Goal: Check status

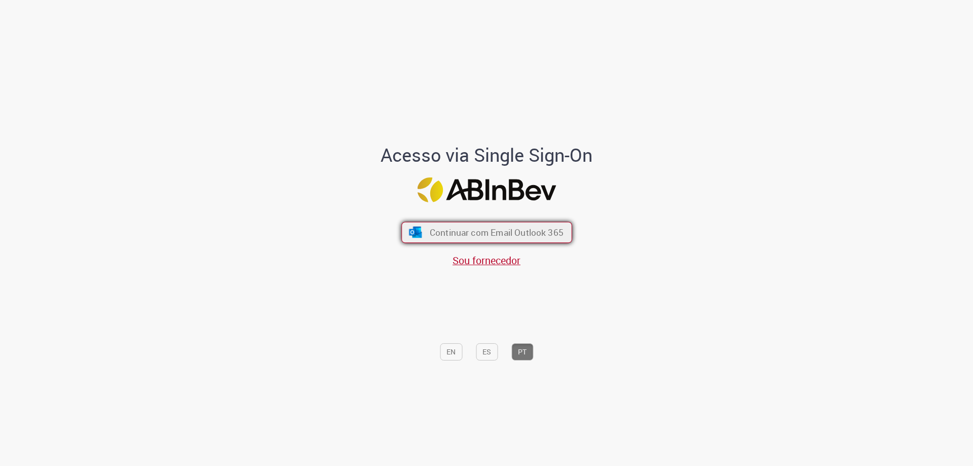
click at [443, 236] on span "Continuar com Email Outlook 365" at bounding box center [496, 233] width 134 height 12
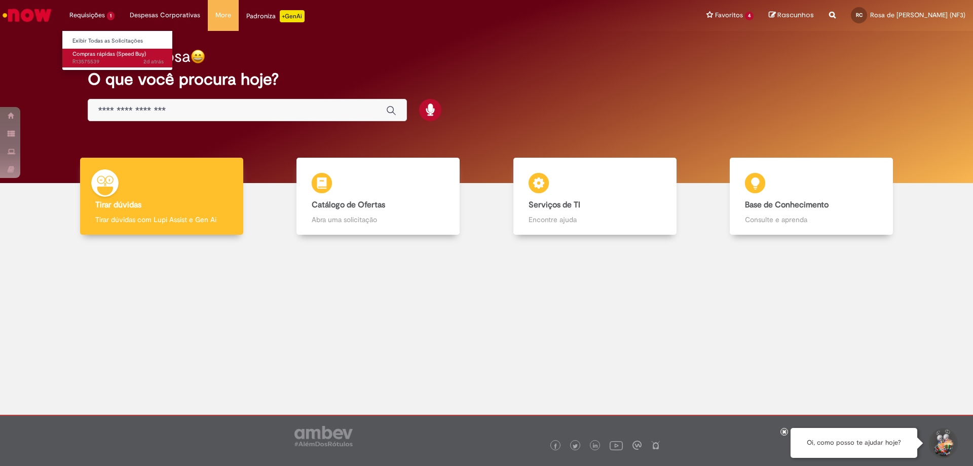
click at [103, 59] on span "2d atrás 2 dias atrás R13575539" at bounding box center [117, 62] width 91 height 8
click at [107, 55] on span "Compras rápidas (Speed Buy)" at bounding box center [109, 54] width 74 height 8
click at [106, 58] on link "Compras rápidas (Speed Buy) 2d atrás 2 dias atrás R13575539" at bounding box center [118, 58] width 112 height 19
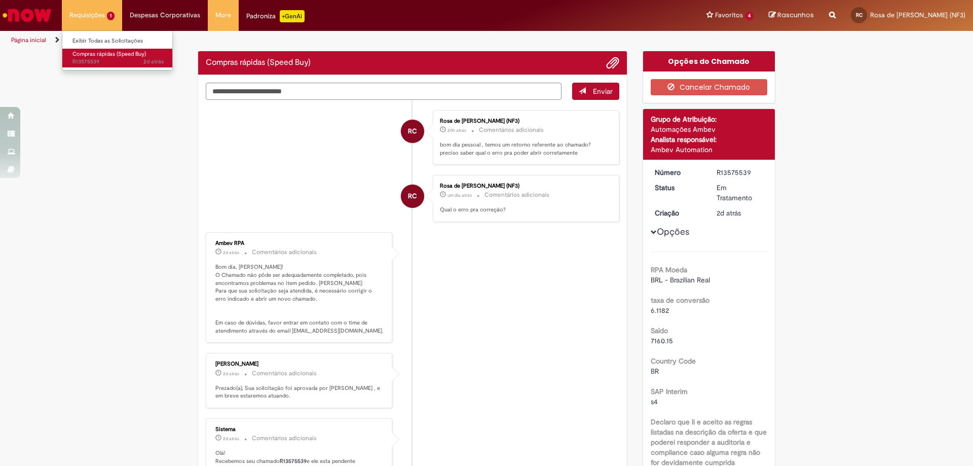
click at [106, 58] on link "Compras rápidas (Speed Buy) 2d atrás 2 dias atrás R13575539" at bounding box center [118, 58] width 112 height 19
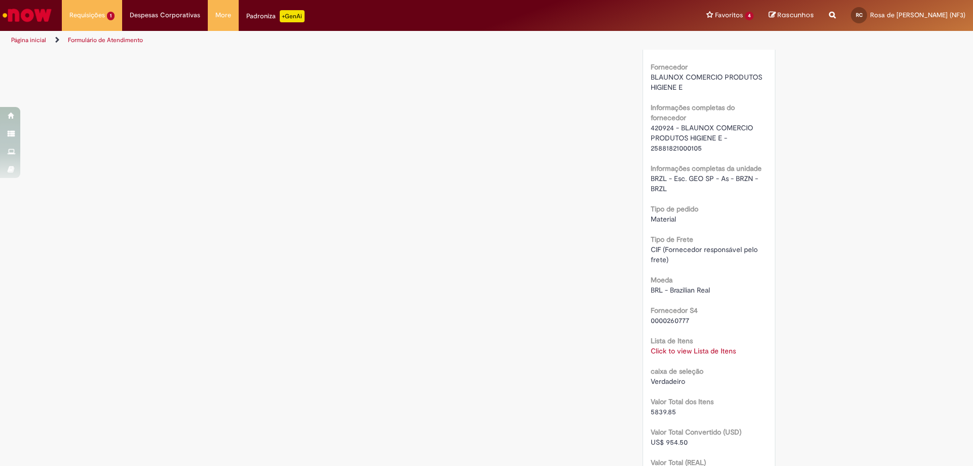
scroll to position [913, 0]
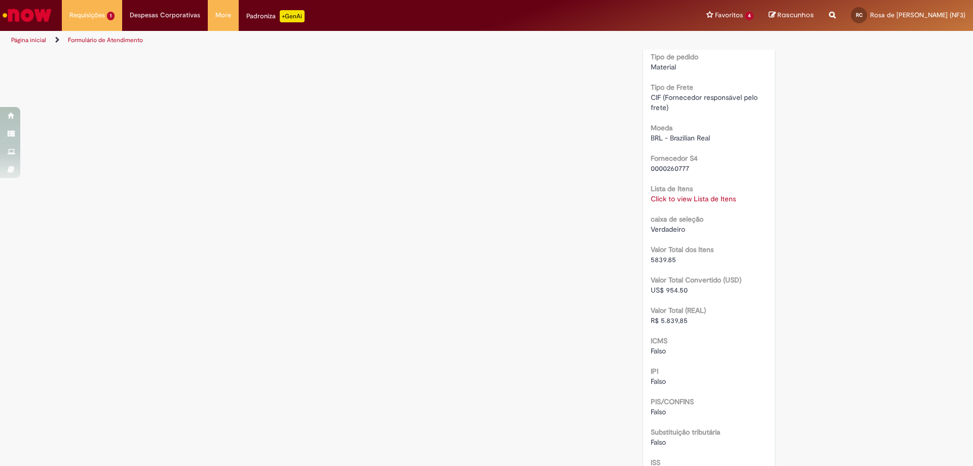
click at [682, 199] on link "Click to view Lista de Itens" at bounding box center [693, 198] width 85 height 9
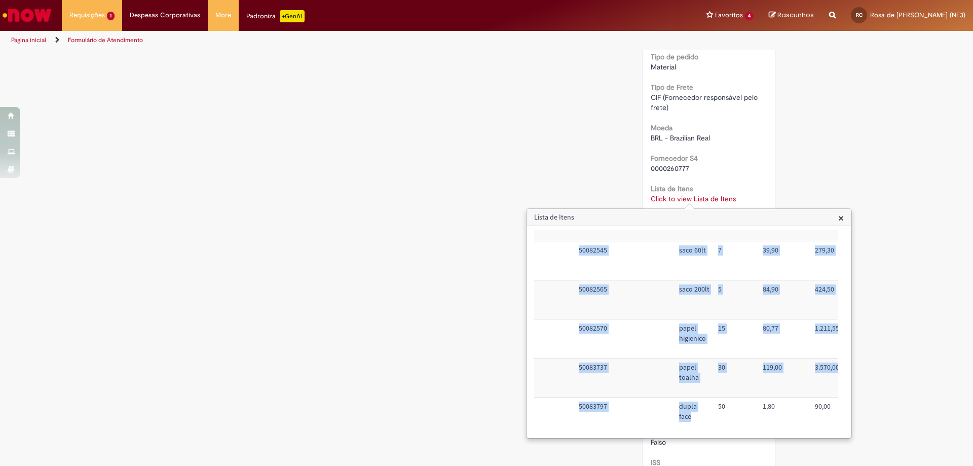
scroll to position [68, 70]
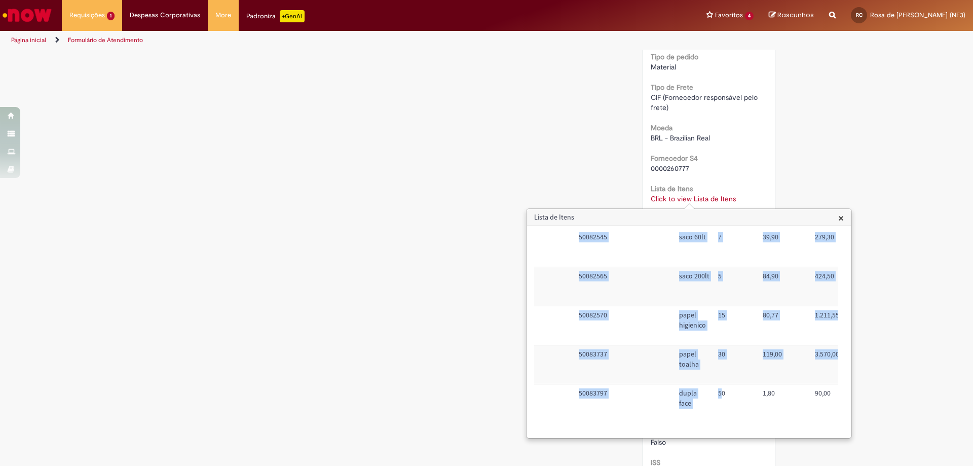
drag, startPoint x: 578, startPoint y: 256, endPoint x: 718, endPoint y: 378, distance: 185.8
click at [718, 378] on tbody "Sim 50082561 saco 100 lt 5 52,90 264,50 Nacional: Alíquota ICMS 0%,7%, 12% ou 1…" at bounding box center [824, 306] width 721 height 234
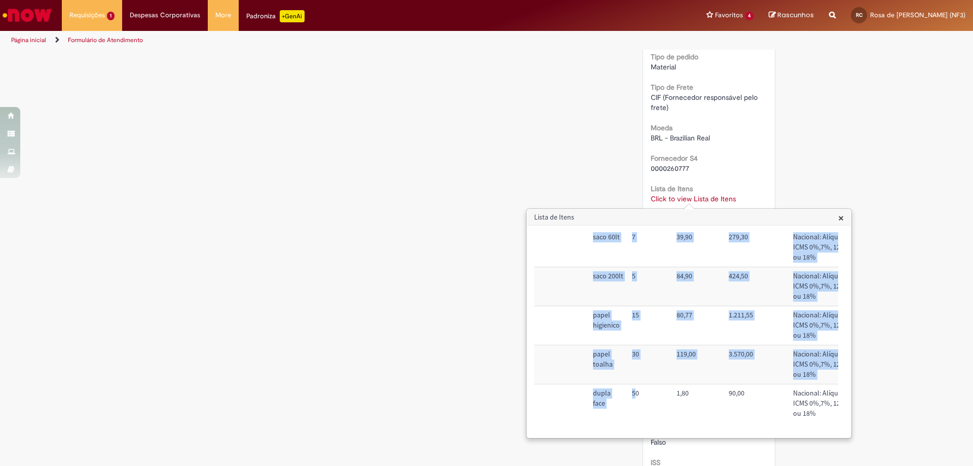
scroll to position [68, 86]
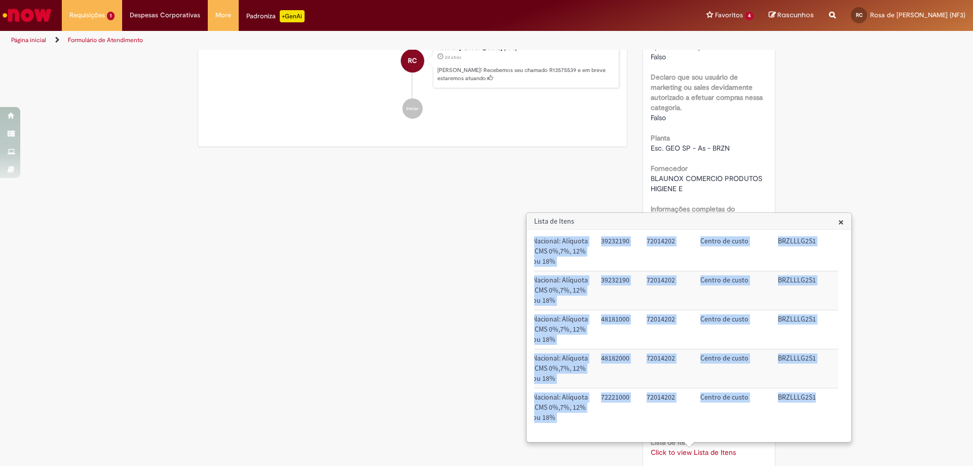
scroll to position [68, 420]
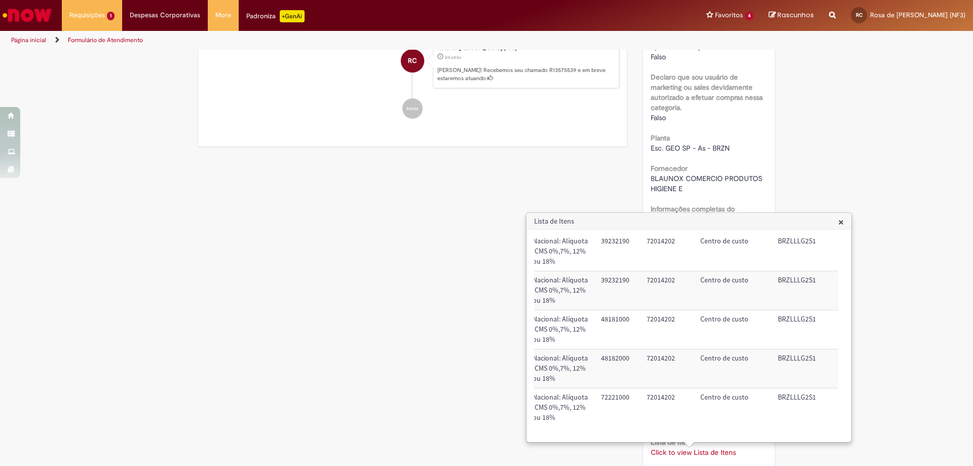
drag, startPoint x: 564, startPoint y: 257, endPoint x: 823, endPoint y: 429, distance: 310.8
click at [823, 429] on div "Trigger Tipo de Pedido = Material Código SAP Material / Serviço Descrição Quant…" at bounding box center [686, 335] width 304 height 203
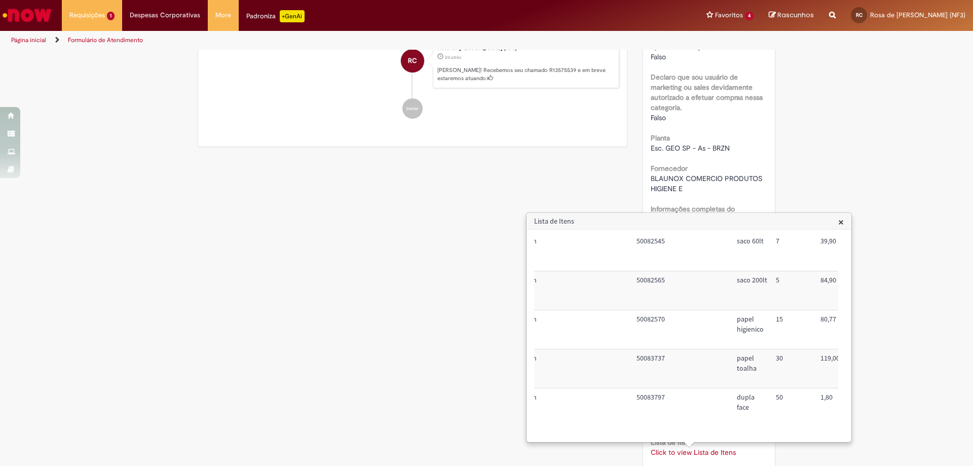
scroll to position [68, 0]
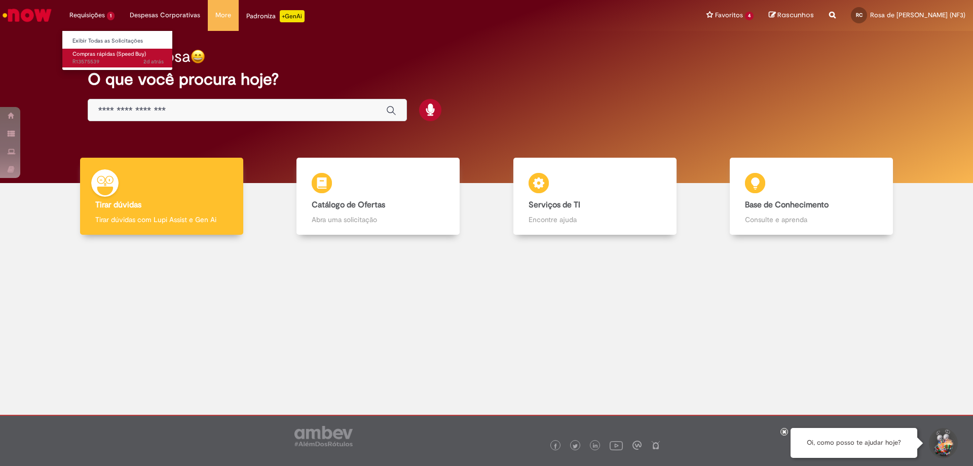
click at [87, 58] on span "2d atrás 2 dias atrás R13575539" at bounding box center [117, 62] width 91 height 8
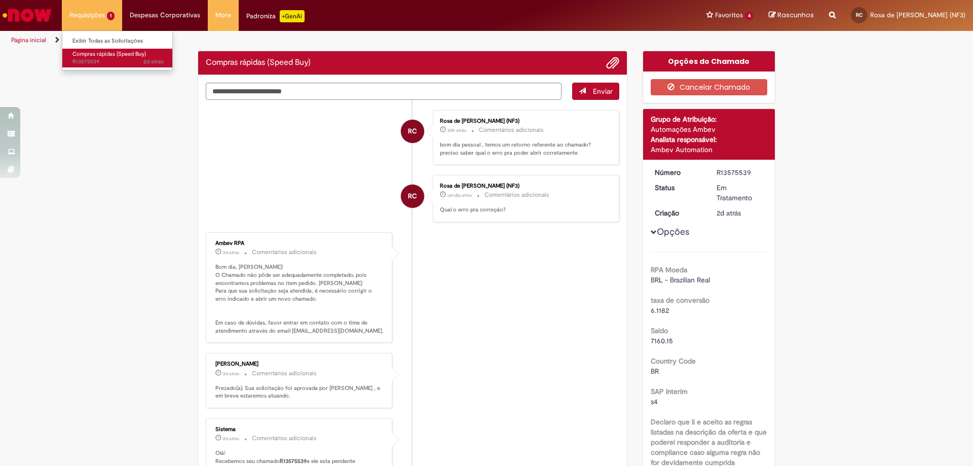
click at [104, 59] on span "2d atrás 2 dias atrás R13575539" at bounding box center [117, 62] width 91 height 8
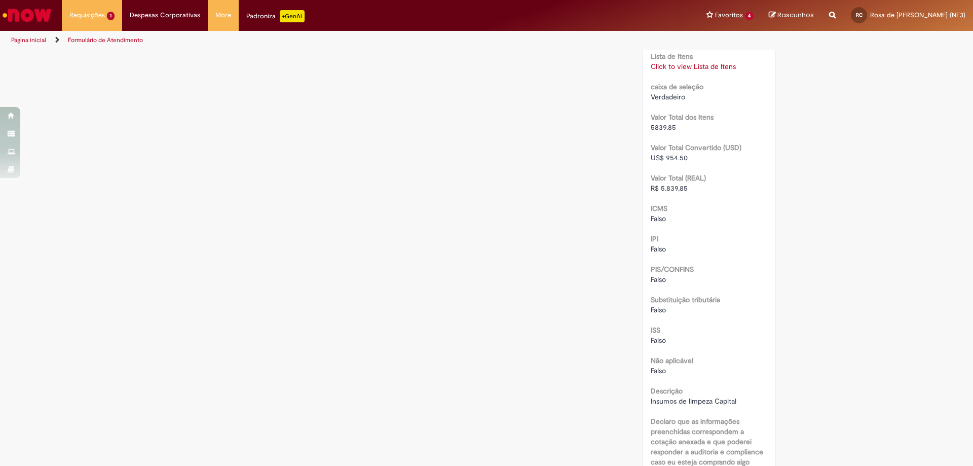
scroll to position [994, 0]
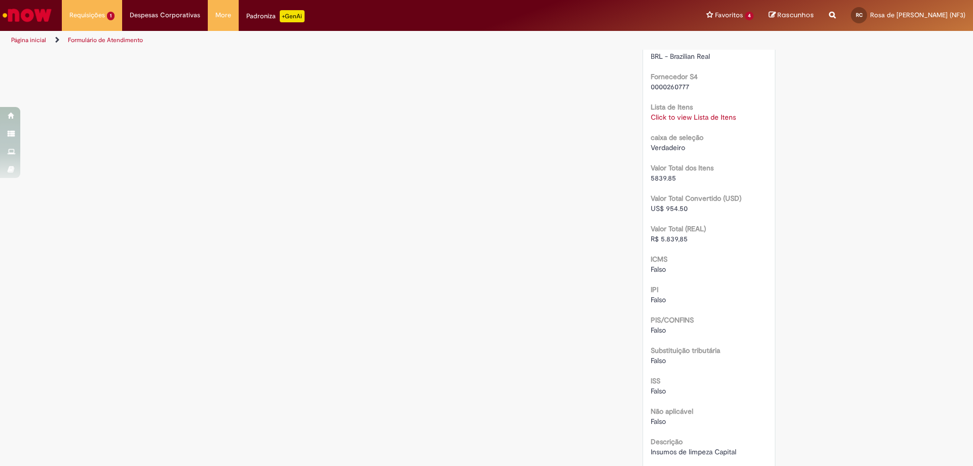
click at [672, 114] on link "Click to view Lista de Itens" at bounding box center [693, 117] width 85 height 9
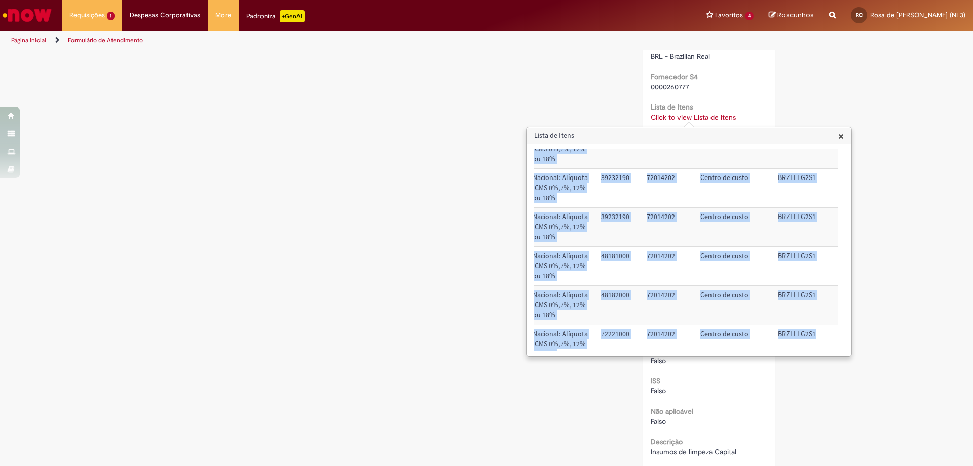
scroll to position [68, 420]
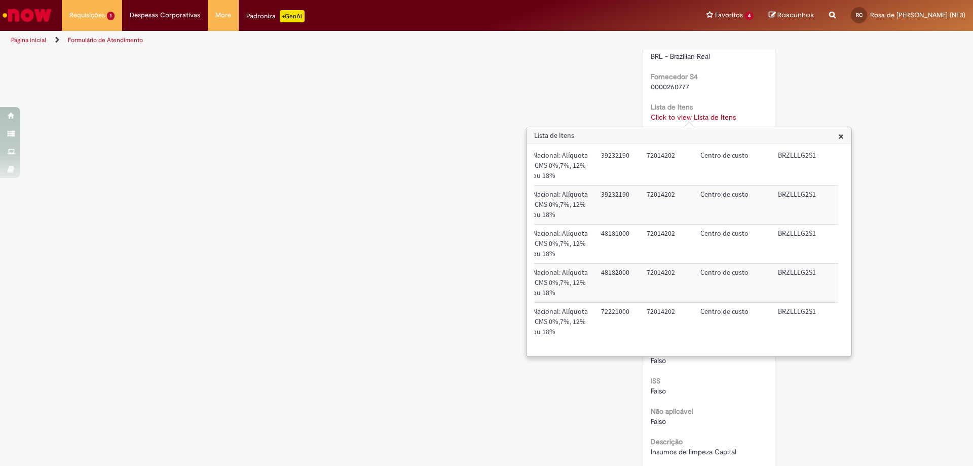
drag, startPoint x: 650, startPoint y: 176, endPoint x: 810, endPoint y: 340, distance: 228.4
click at [810, 340] on div "Trigger Tipo de Pedido = Material Código SAP Material / Serviço Descrição Quant…" at bounding box center [686, 250] width 304 height 203
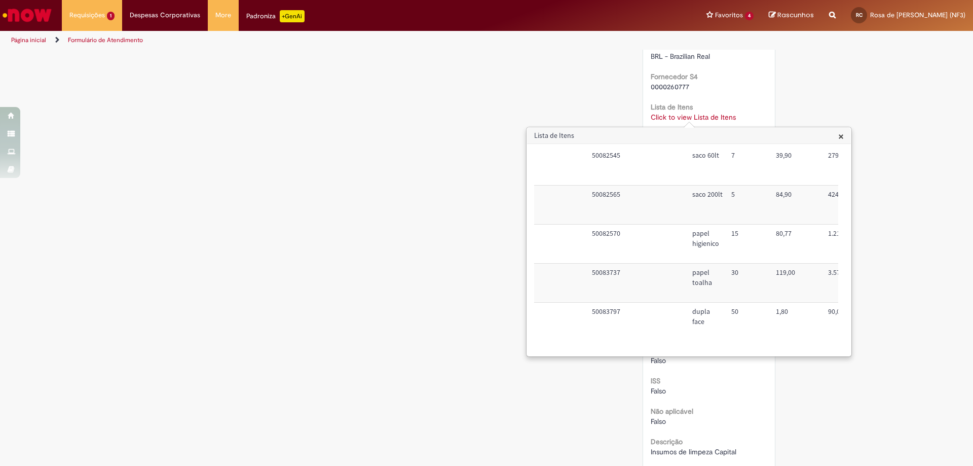
scroll to position [68, 0]
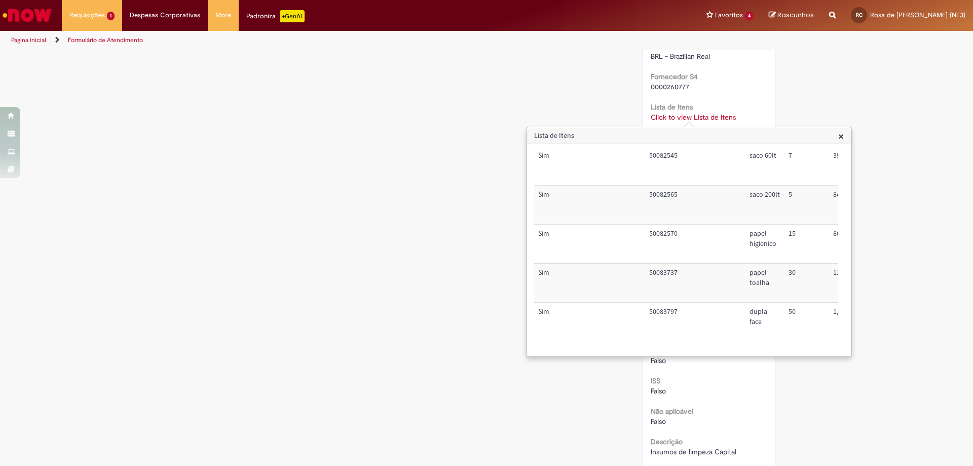
copy table "Trigger Tipo de Pedido = Material Código SAP Material / Serviço Descrição Quant…"
